Goal: Entertainment & Leisure: Consume media (video, audio)

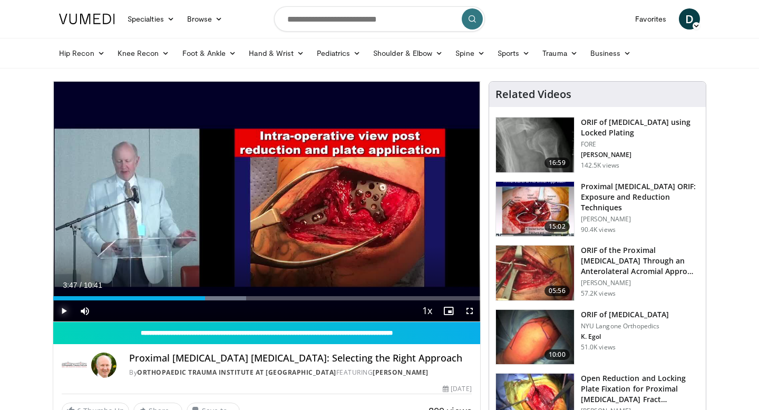
click at [62, 313] on span "Video Player" at bounding box center [63, 311] width 21 height 21
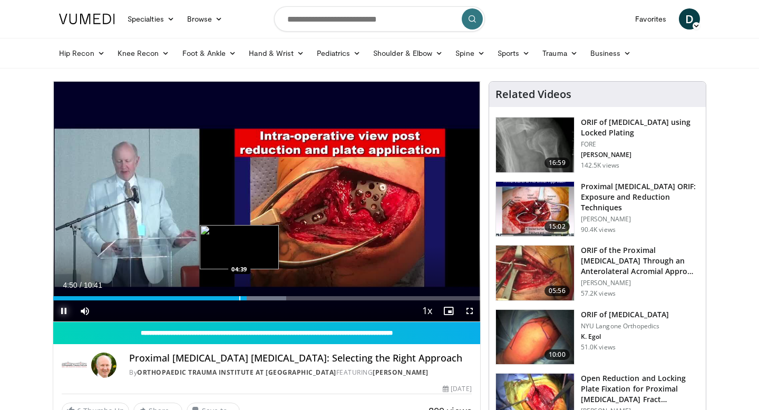
click at [239, 298] on div "Progress Bar" at bounding box center [239, 298] width 1 height 4
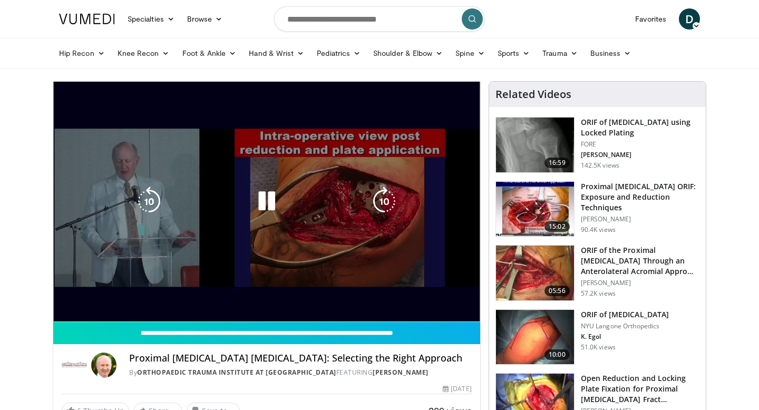
click at [64, 315] on span "Video Player" at bounding box center [63, 311] width 21 height 21
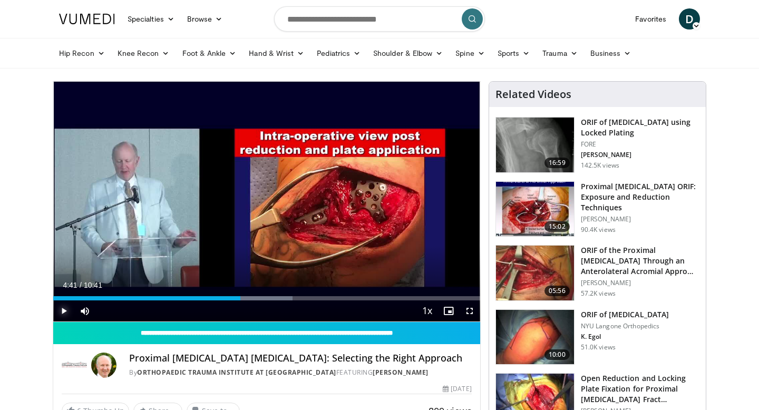
click at [63, 315] on span "Video Player" at bounding box center [63, 311] width 21 height 21
click at [65, 312] on span "Video Player" at bounding box center [63, 311] width 21 height 21
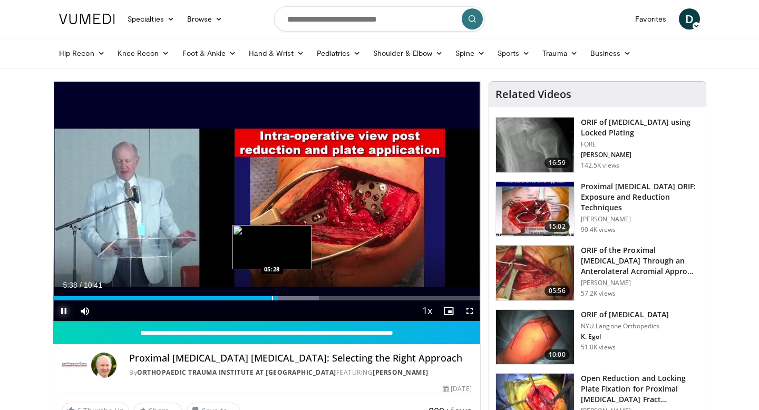
click at [272, 300] on div "Progress Bar" at bounding box center [272, 298] width 1 height 4
click at [261, 300] on div "Progress Bar" at bounding box center [261, 298] width 1 height 4
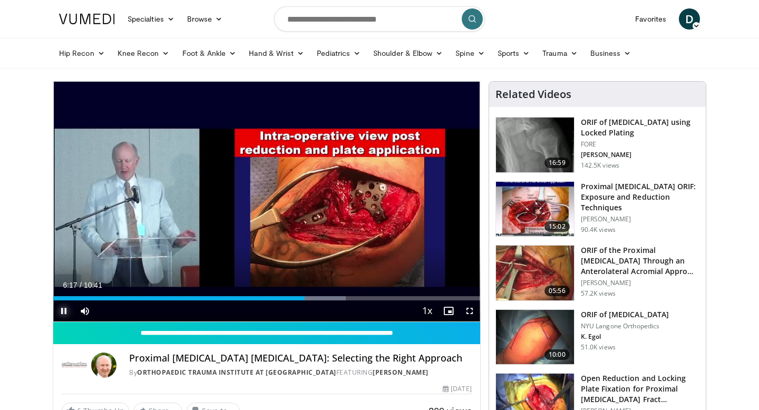
click at [66, 309] on span "Video Player" at bounding box center [63, 311] width 21 height 21
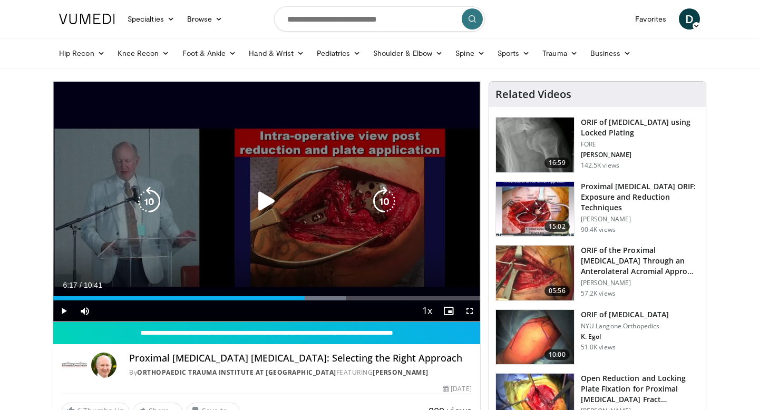
click at [131, 263] on div "10 seconds Tap to unmute" at bounding box center [266, 202] width 427 height 240
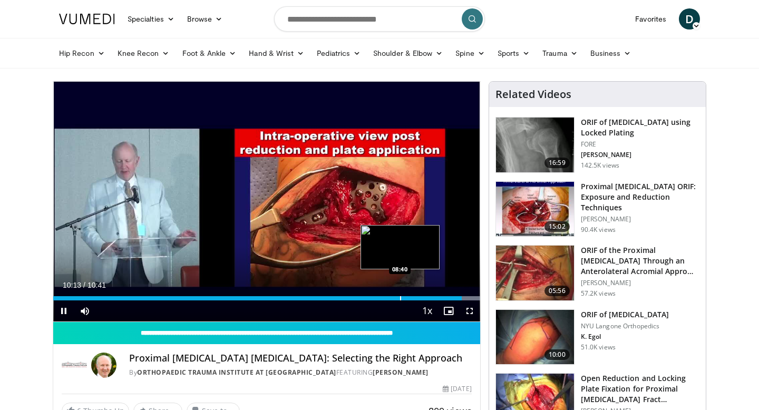
click at [400, 297] on div "Progress Bar" at bounding box center [400, 298] width 1 height 4
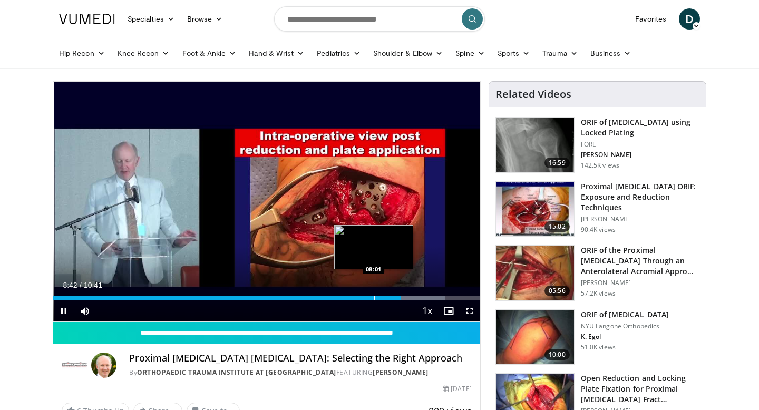
click at [374, 297] on div "Progress Bar" at bounding box center [374, 298] width 1 height 4
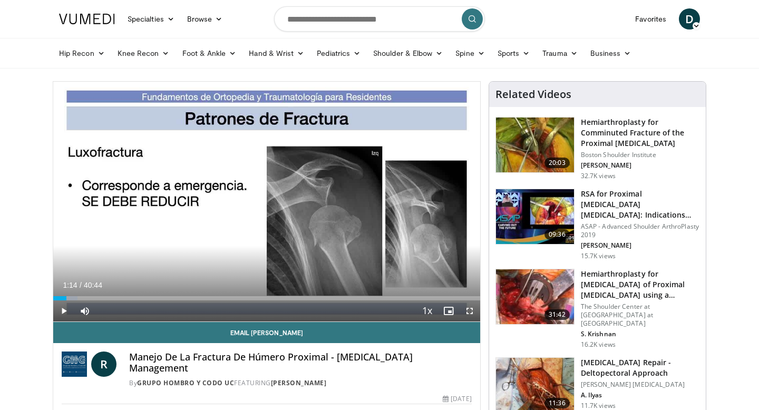
click at [68, 312] on span "Video Player" at bounding box center [63, 311] width 21 height 21
click at [62, 312] on span "Video Player" at bounding box center [63, 311] width 21 height 21
click at [64, 311] on span "Video Player" at bounding box center [63, 311] width 21 height 21
